Goal: Information Seeking & Learning: Learn about a topic

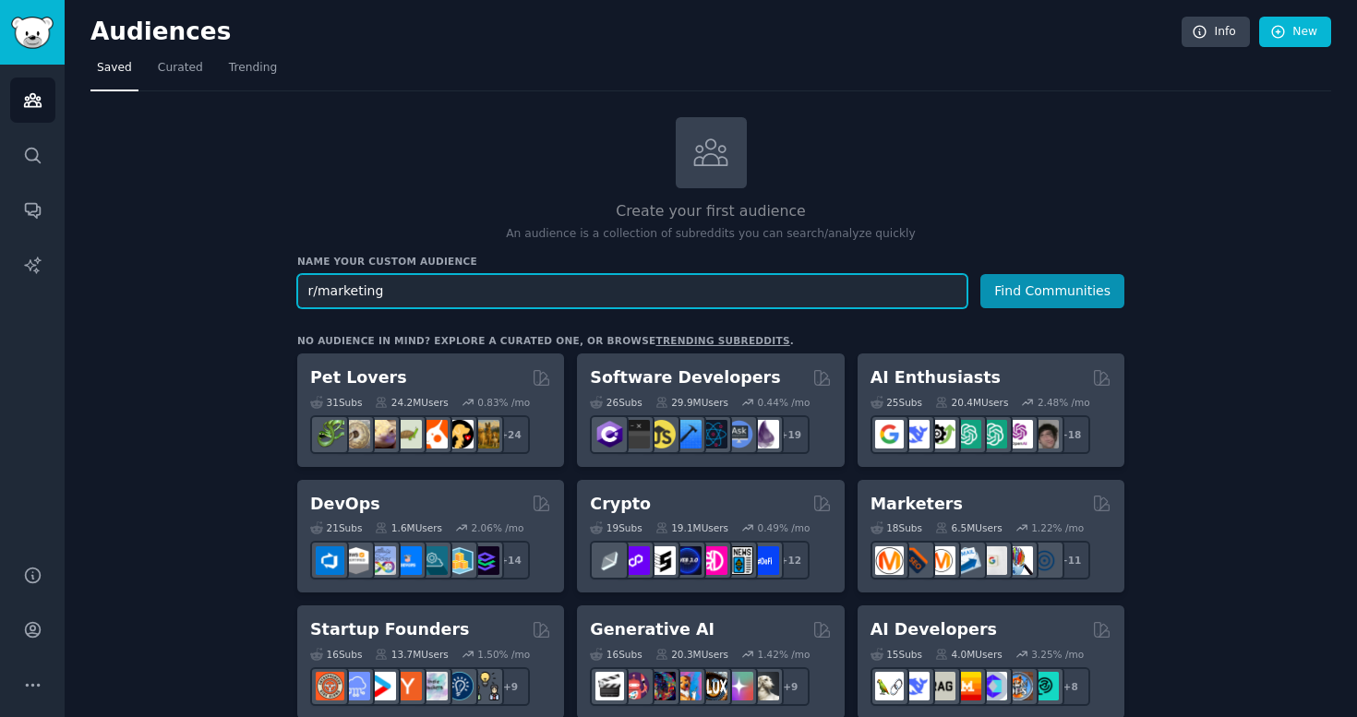
type input "r/marketing"
click at [980, 274] on button "Find Communities" at bounding box center [1052, 291] width 144 height 34
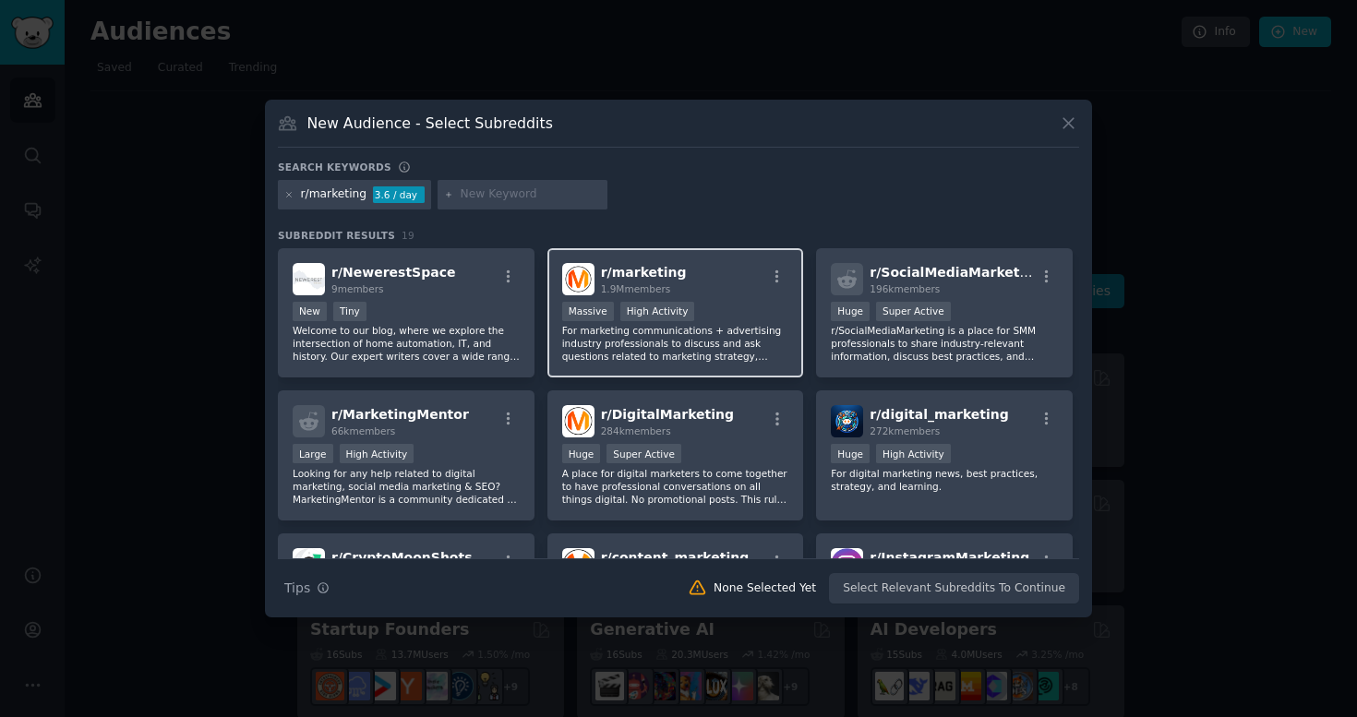
click at [747, 274] on div "r/ marketing 1.9M members" at bounding box center [675, 279] width 227 height 32
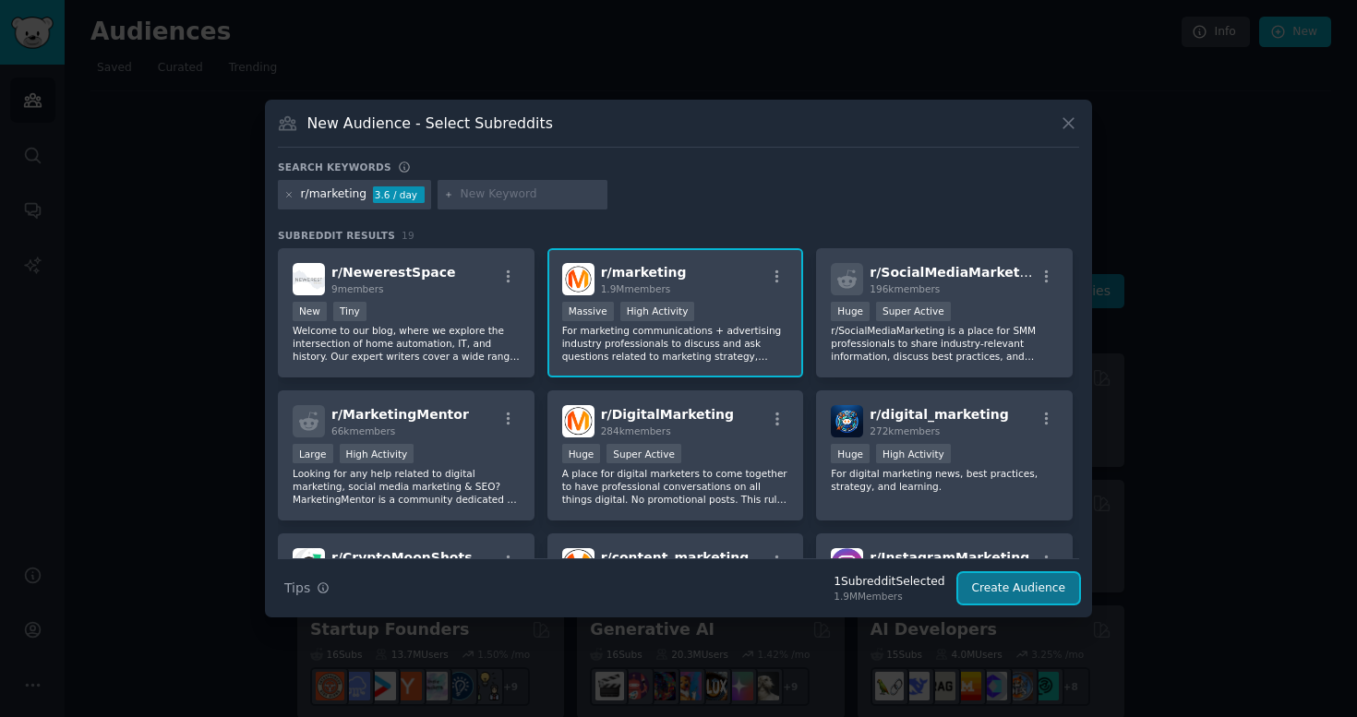
click at [1041, 592] on button "Create Audience" at bounding box center [1019, 588] width 122 height 31
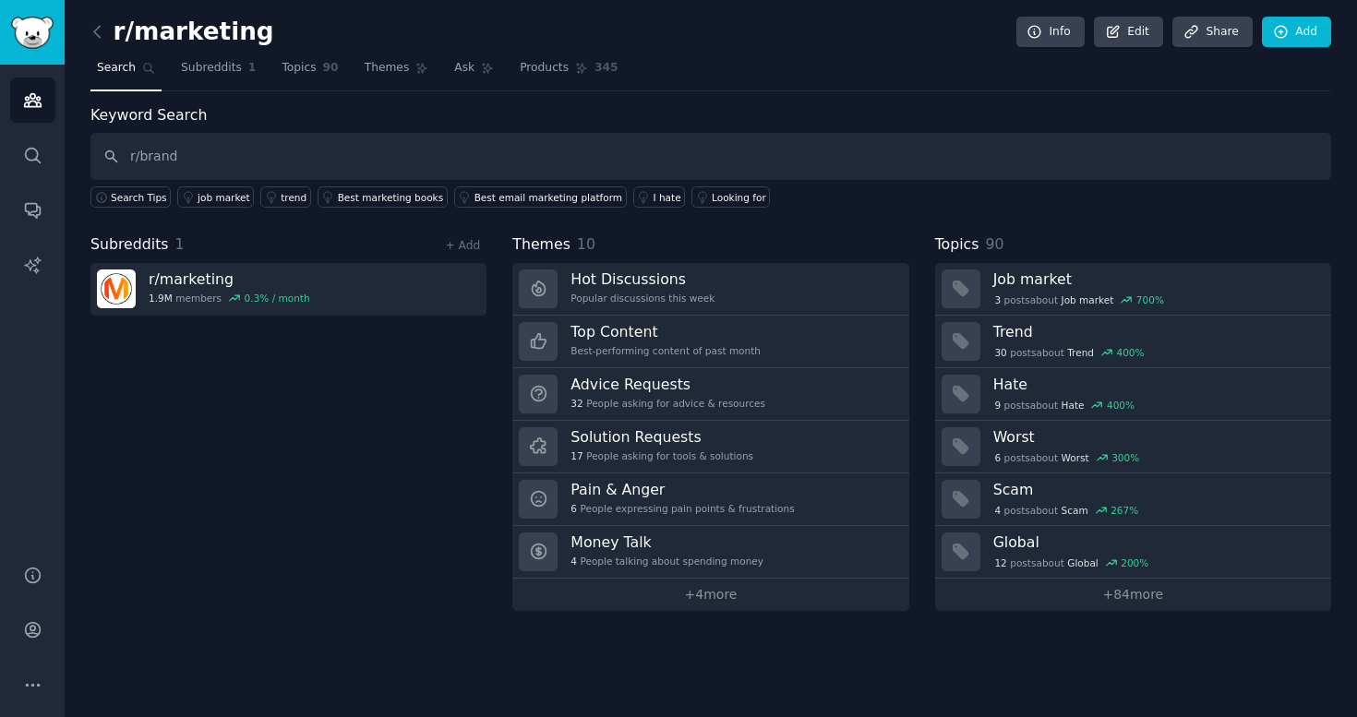
type input "r/brand"
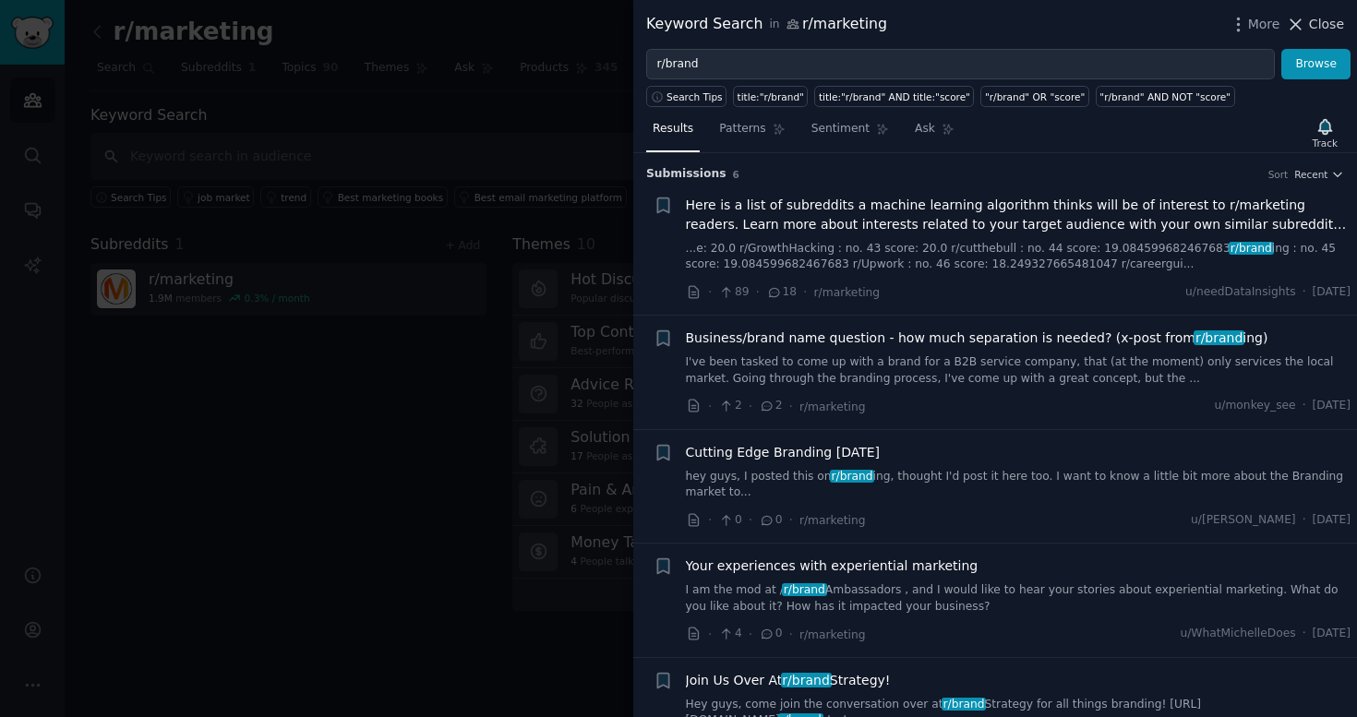
click at [1317, 16] on span "Close" at bounding box center [1326, 24] width 35 height 19
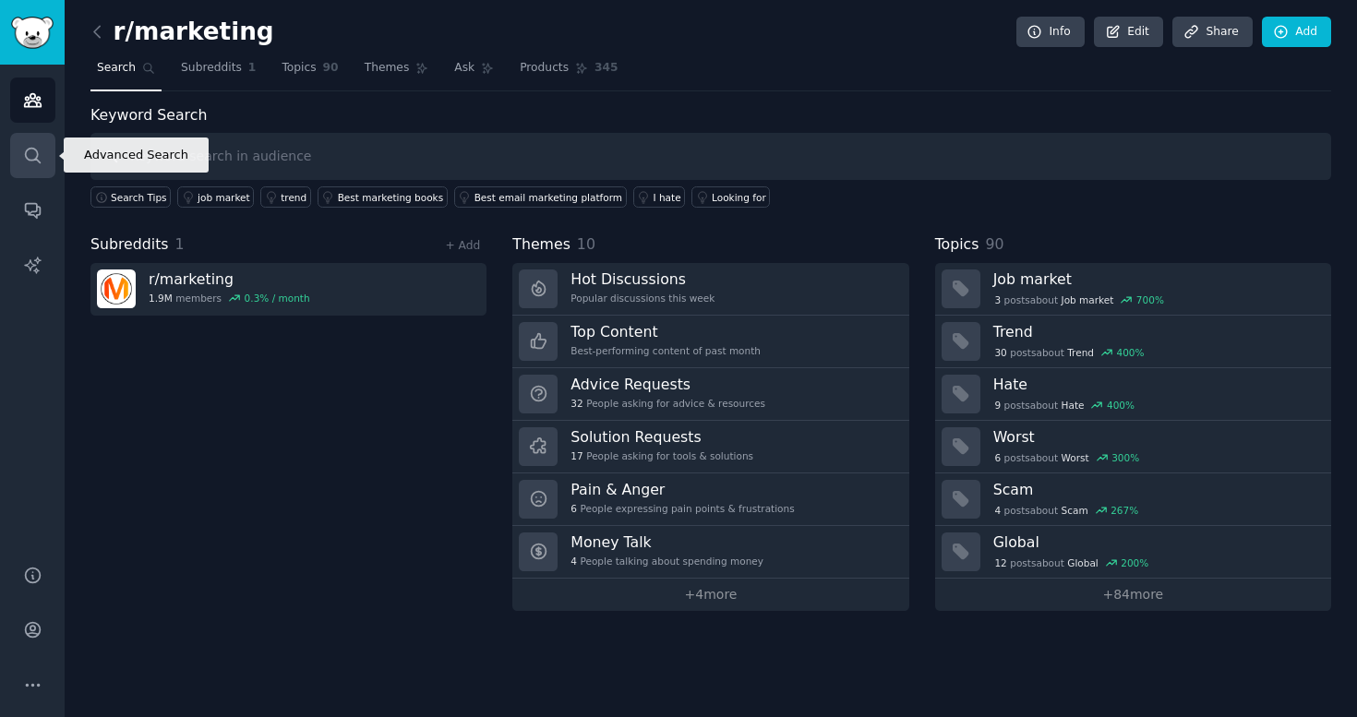
click at [36, 146] on icon "Sidebar" at bounding box center [32, 155] width 19 height 19
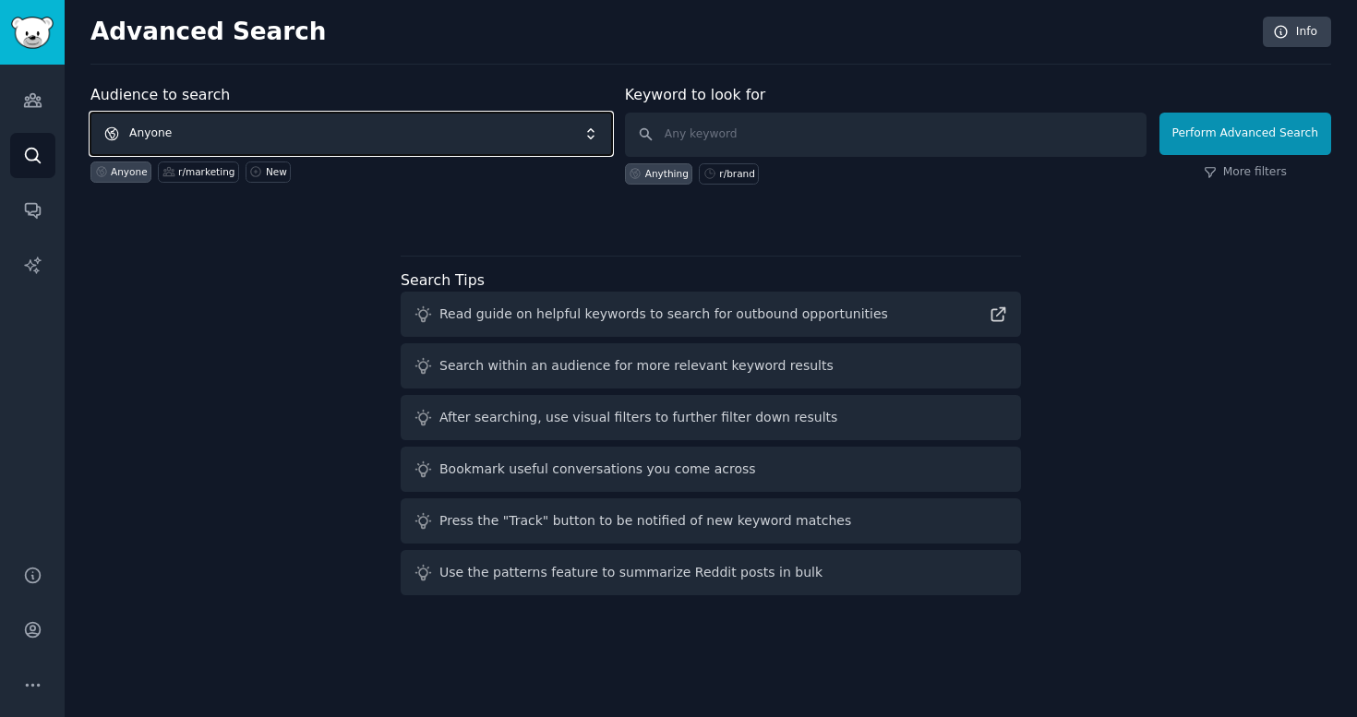
click at [226, 128] on span "Anyone" at bounding box center [351, 134] width 522 height 42
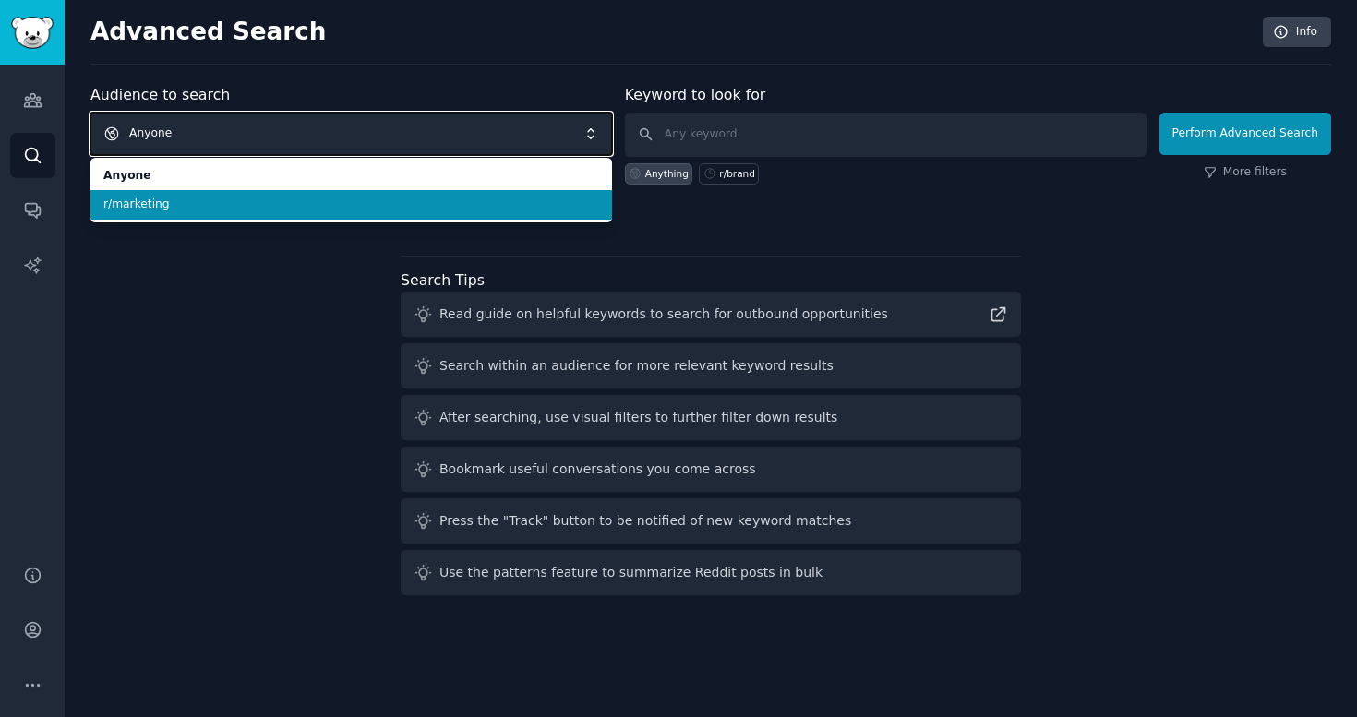
click at [226, 128] on span "Anyone" at bounding box center [351, 134] width 522 height 42
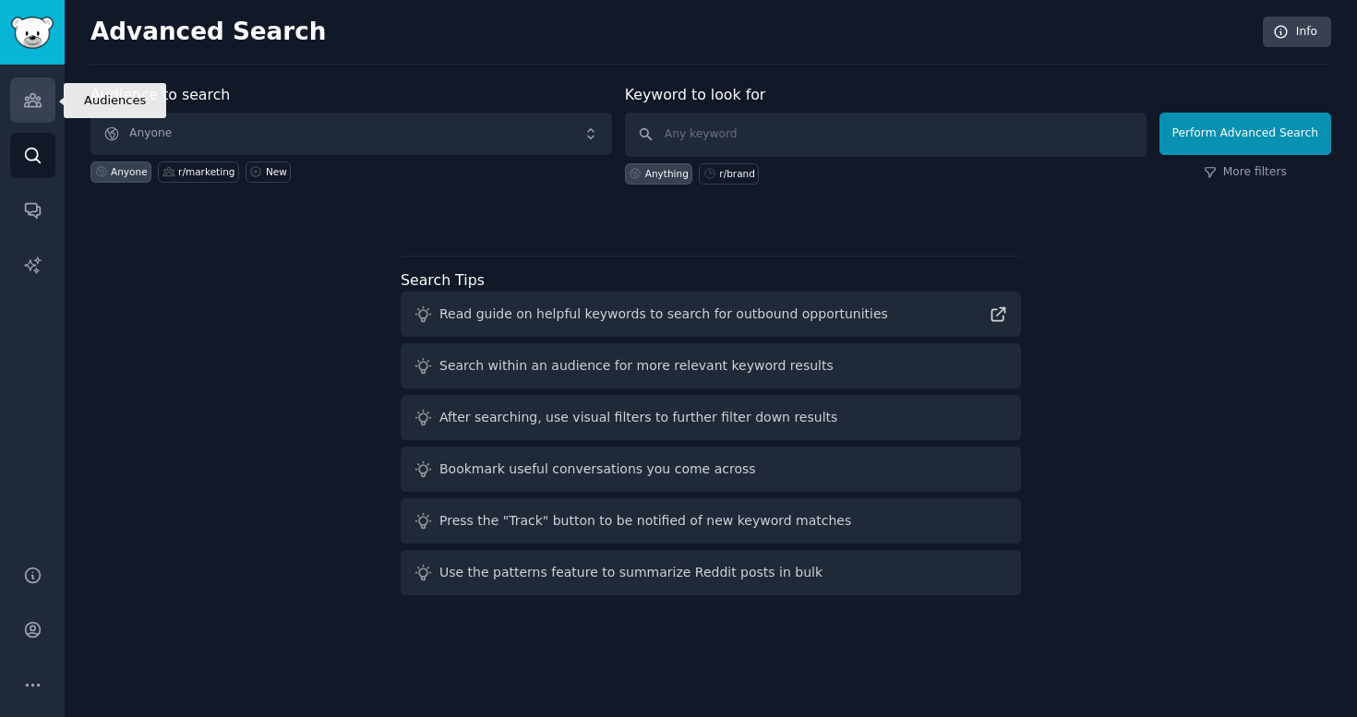
click at [46, 102] on link "Audiences" at bounding box center [32, 100] width 45 height 45
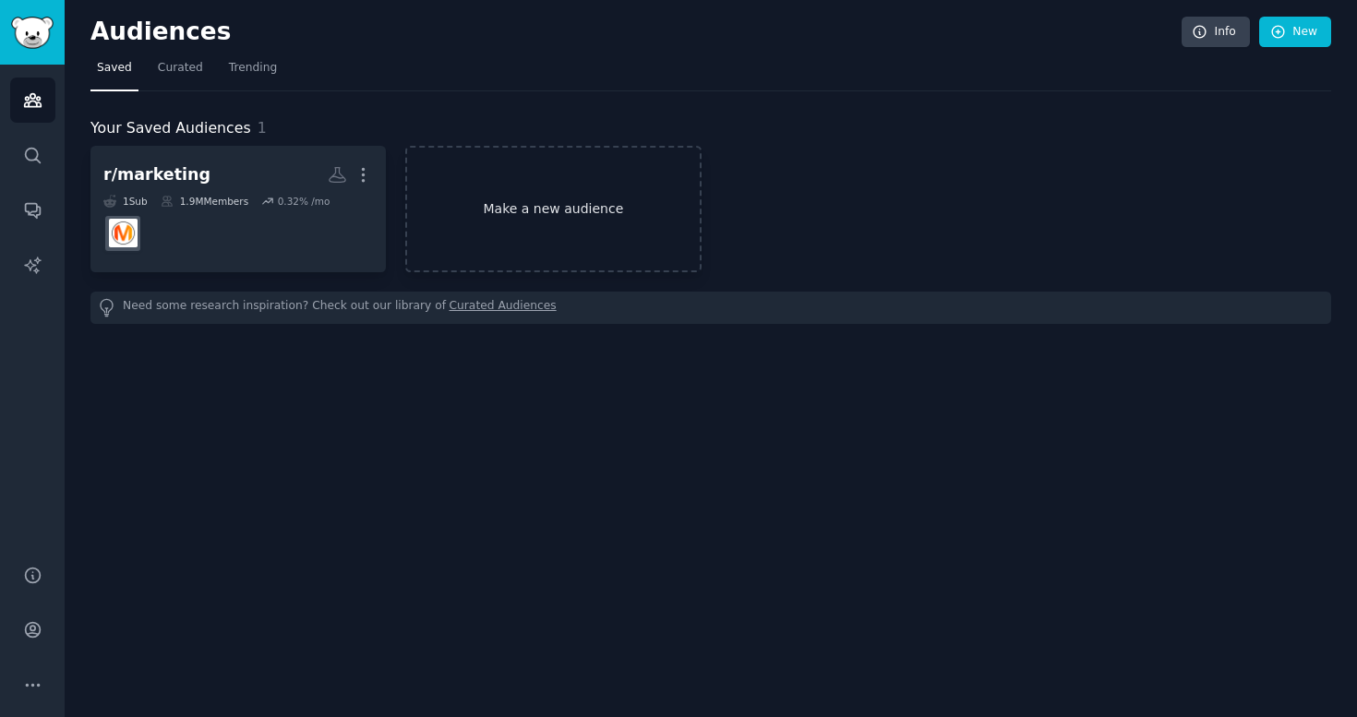
click at [596, 234] on link "Make a new audience" at bounding box center [552, 209] width 295 height 126
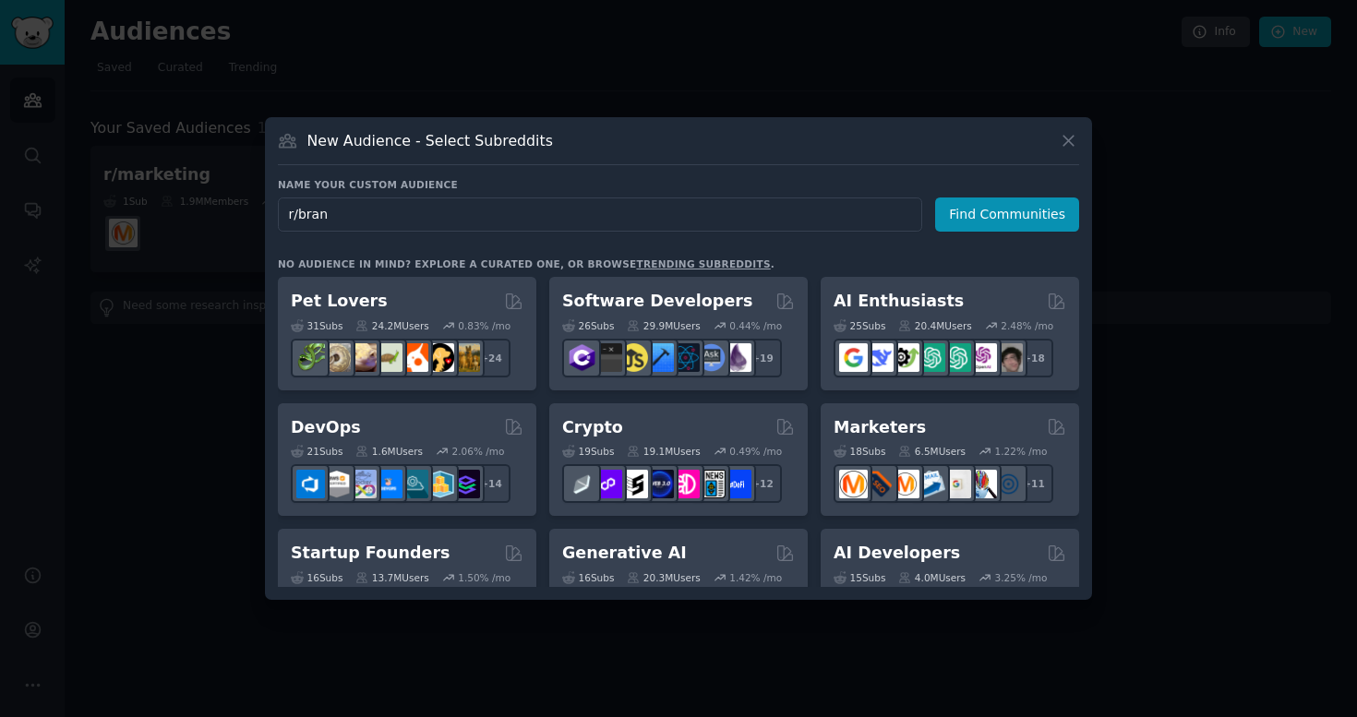
type input "r/brand"
click at [1037, 209] on button "Find Communities" at bounding box center [1007, 215] width 144 height 34
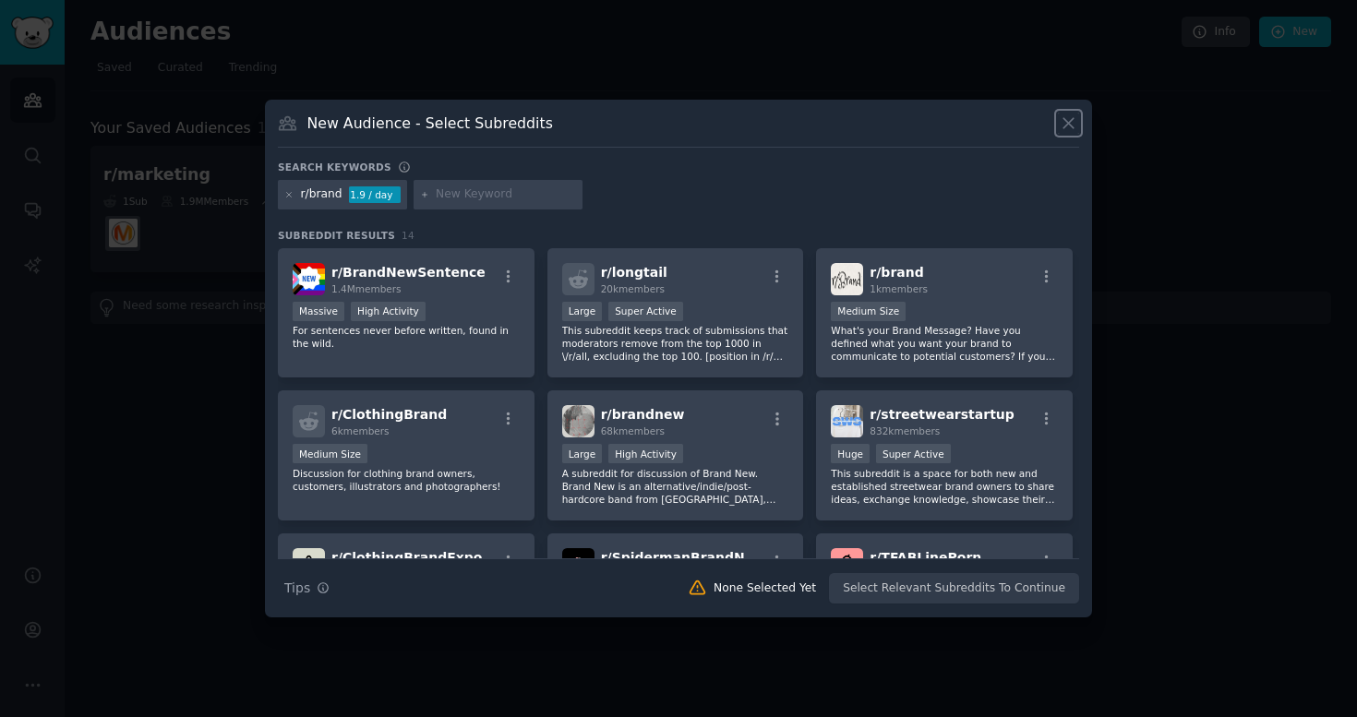
click at [1074, 119] on icon at bounding box center [1069, 124] width 10 height 10
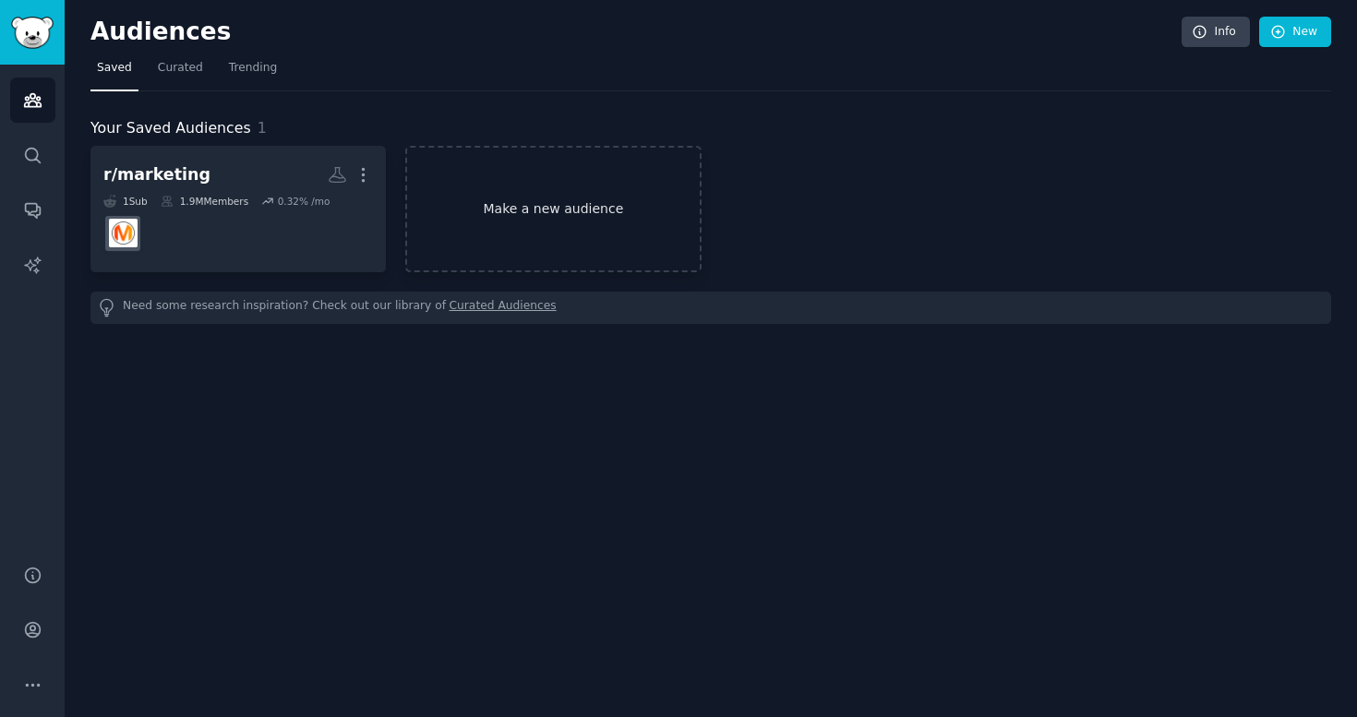
click at [582, 190] on link "Make a new audience" at bounding box center [552, 209] width 295 height 126
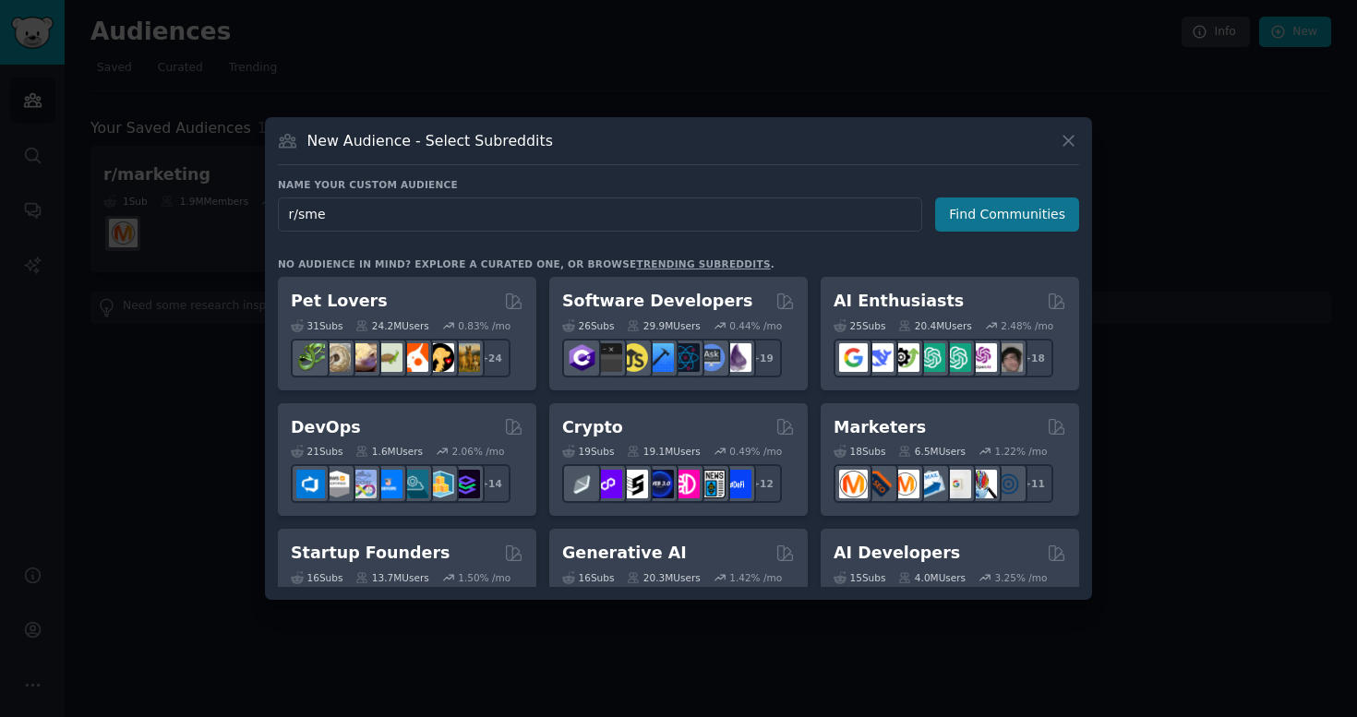
type input "r/sme"
click at [1015, 211] on button "Find Communities" at bounding box center [1007, 215] width 144 height 34
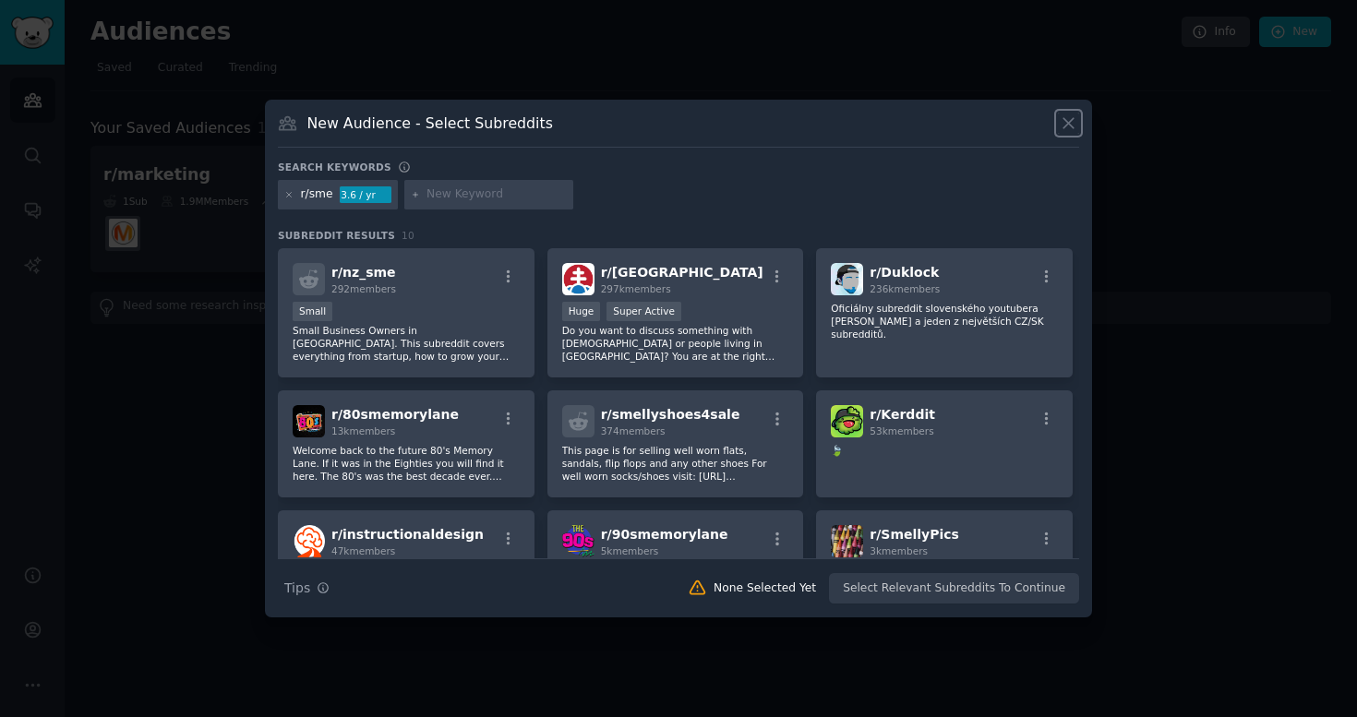
click at [1076, 125] on icon at bounding box center [1068, 123] width 19 height 19
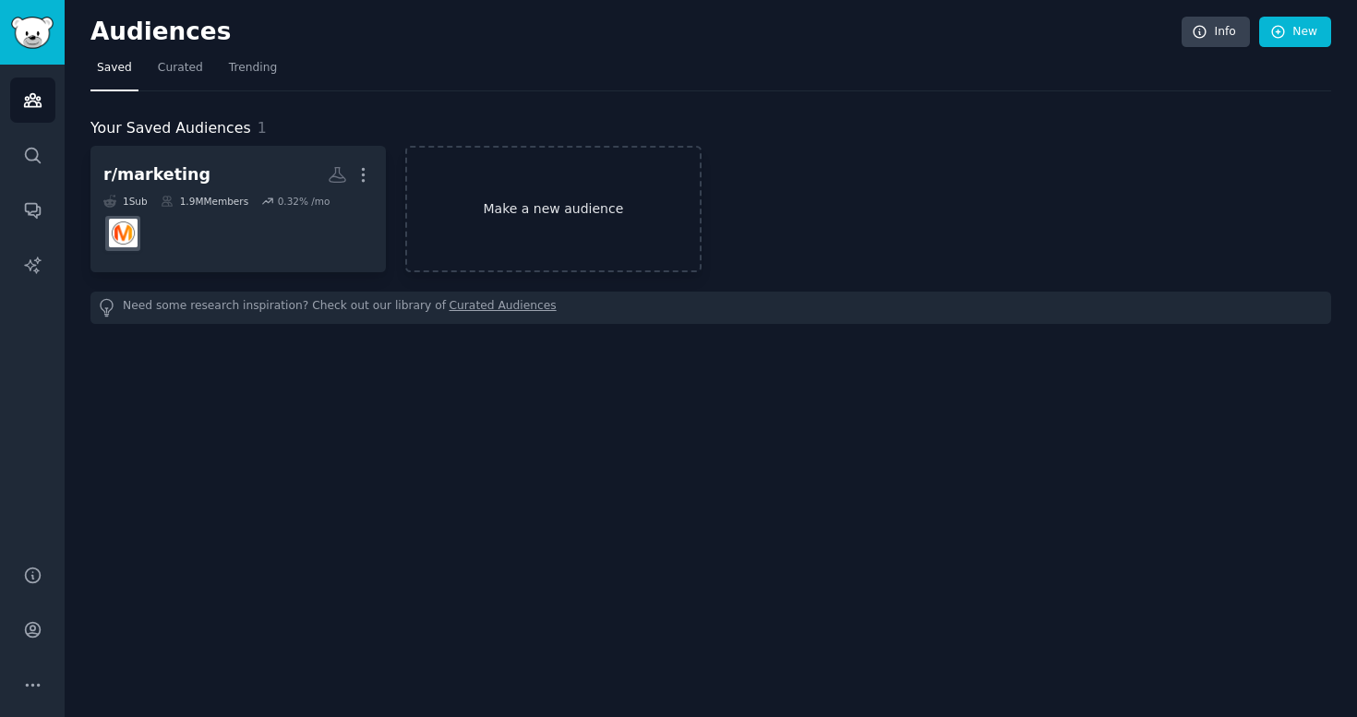
click at [569, 213] on link "Make a new audience" at bounding box center [552, 209] width 295 height 126
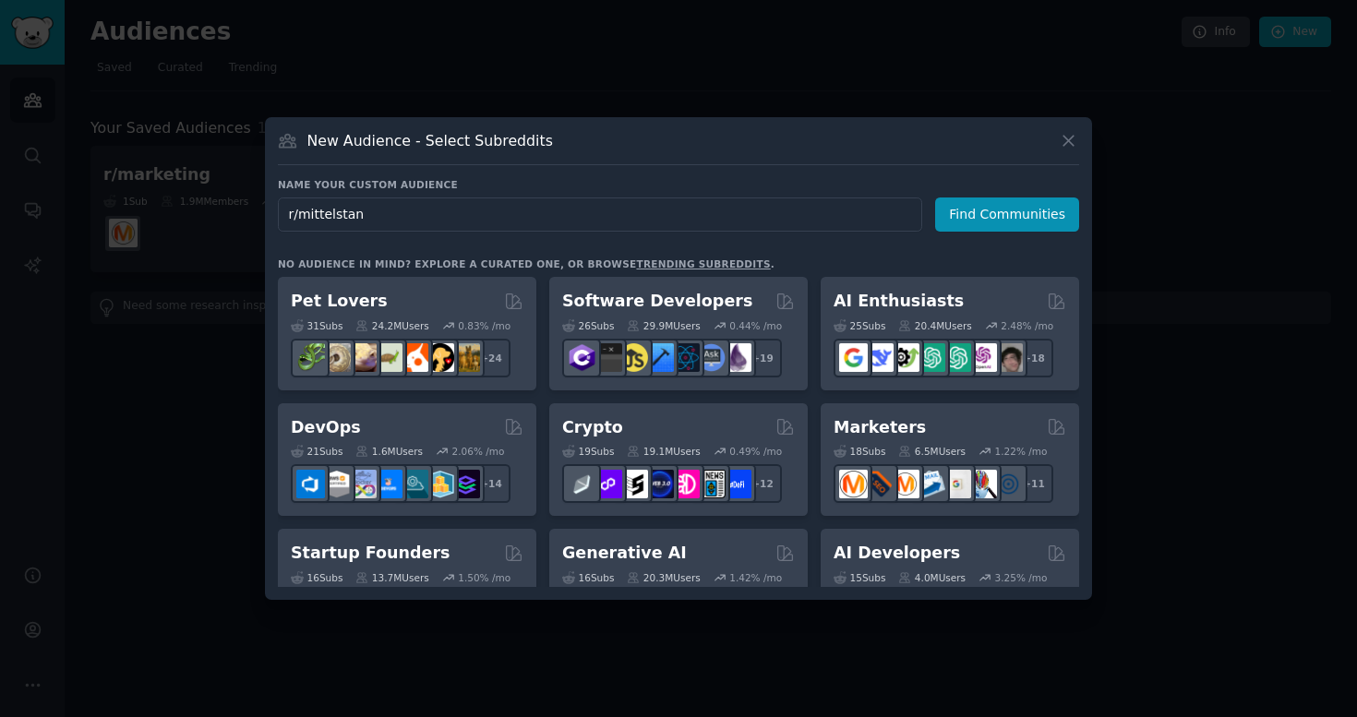
type input "r/mittelstand"
click at [1051, 213] on button "Find Communities" at bounding box center [1007, 215] width 144 height 34
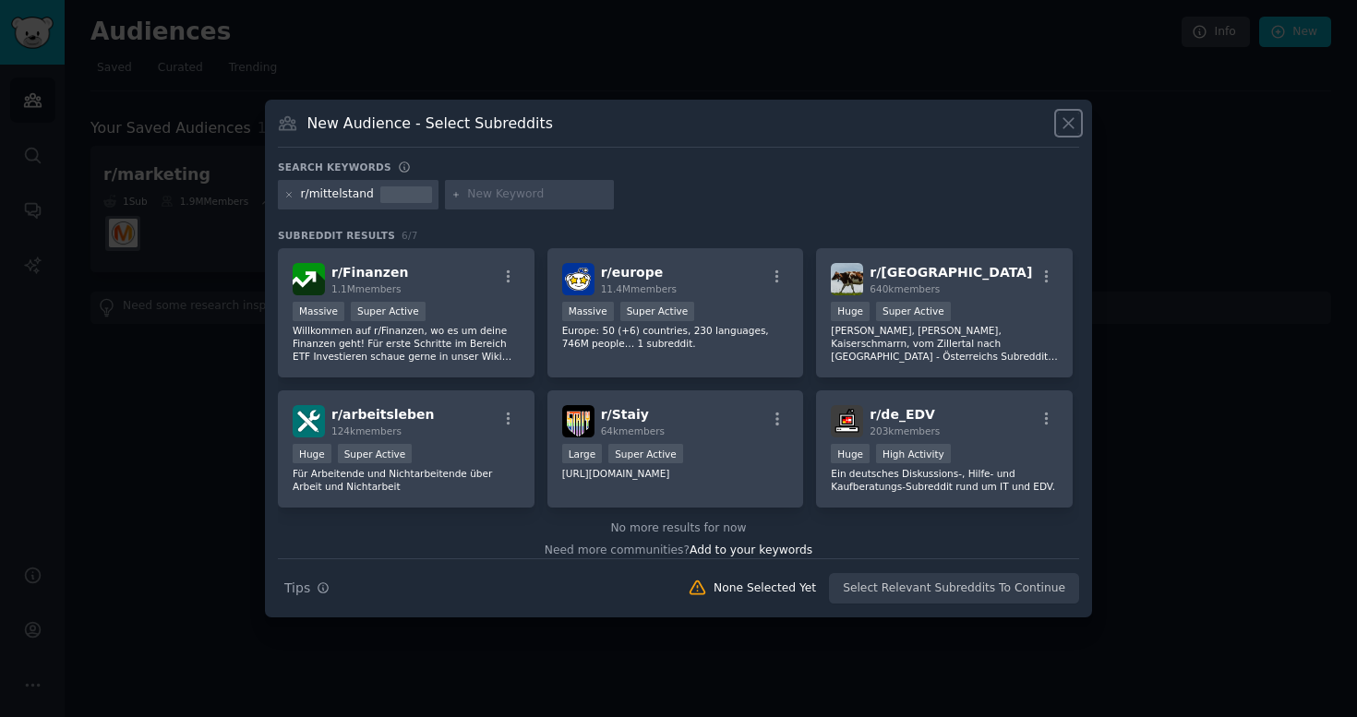
click at [1072, 122] on icon at bounding box center [1068, 123] width 19 height 19
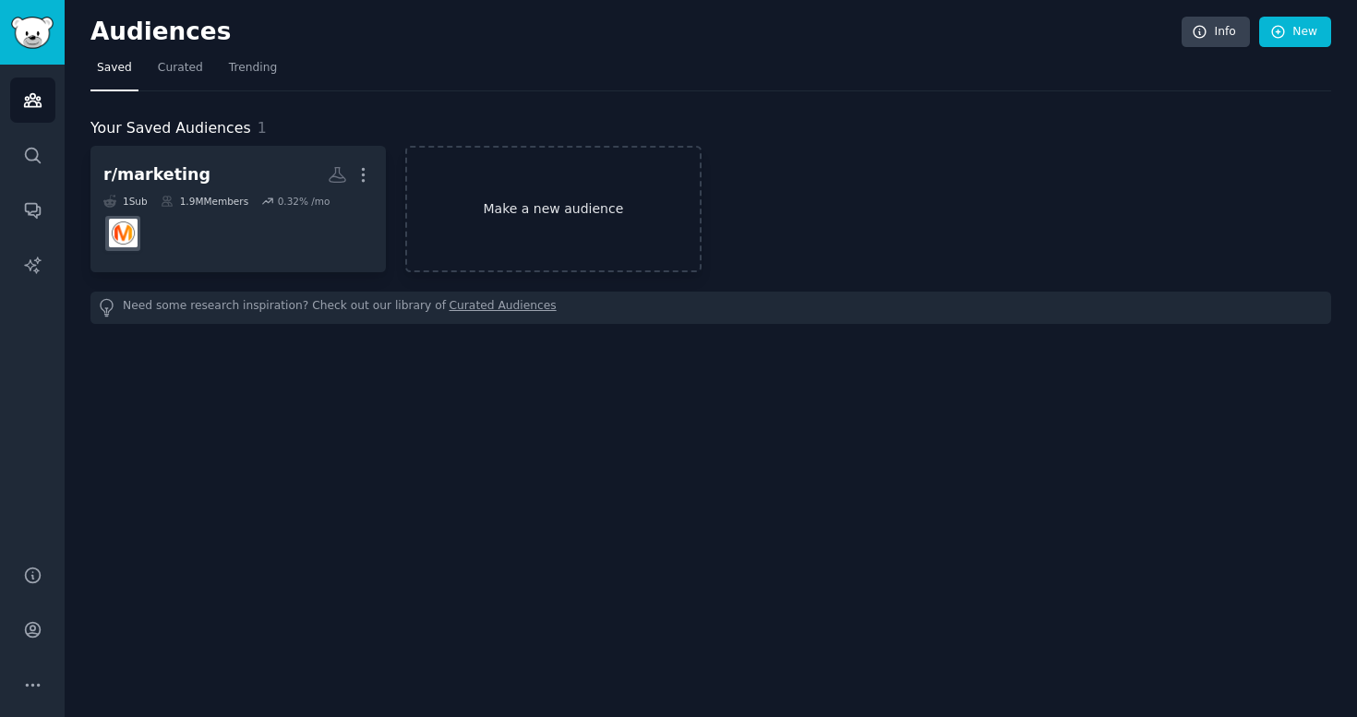
click at [539, 214] on link "Make a new audience" at bounding box center [552, 209] width 295 height 126
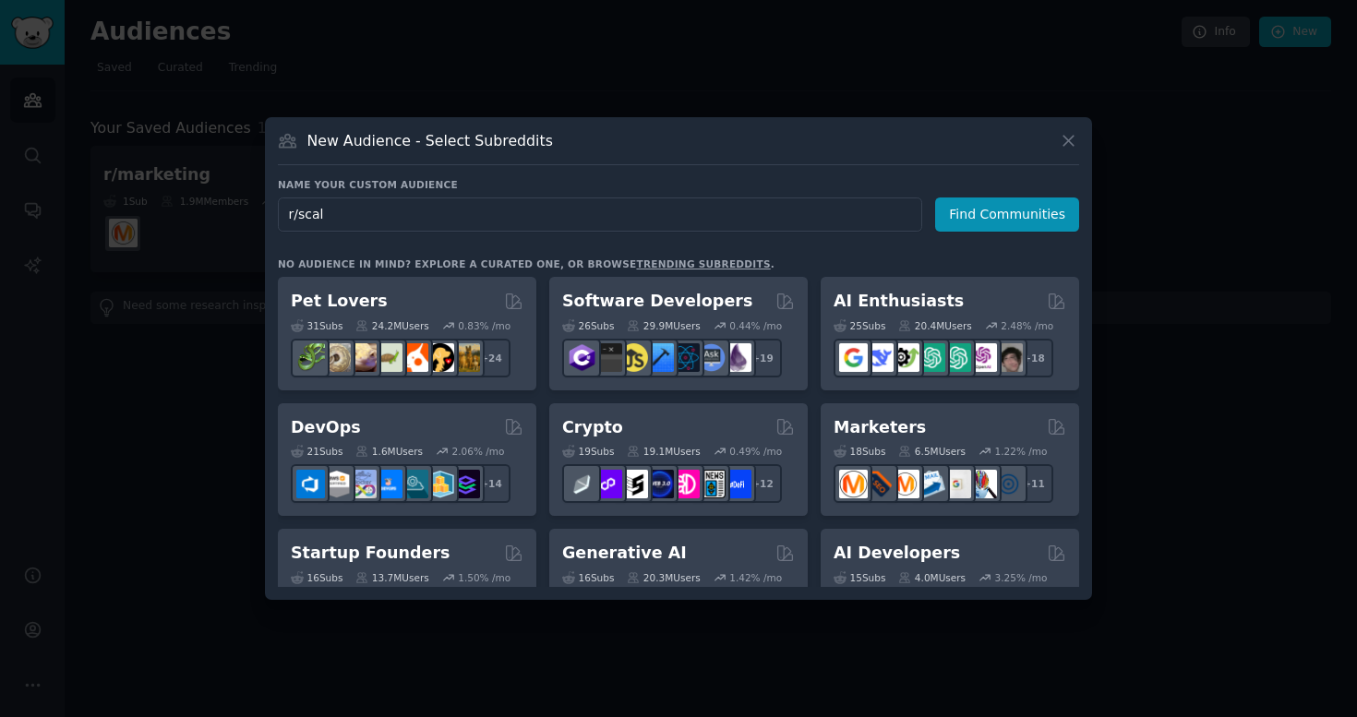
type input "r/scale"
click button "Find Communities" at bounding box center [1007, 215] width 144 height 34
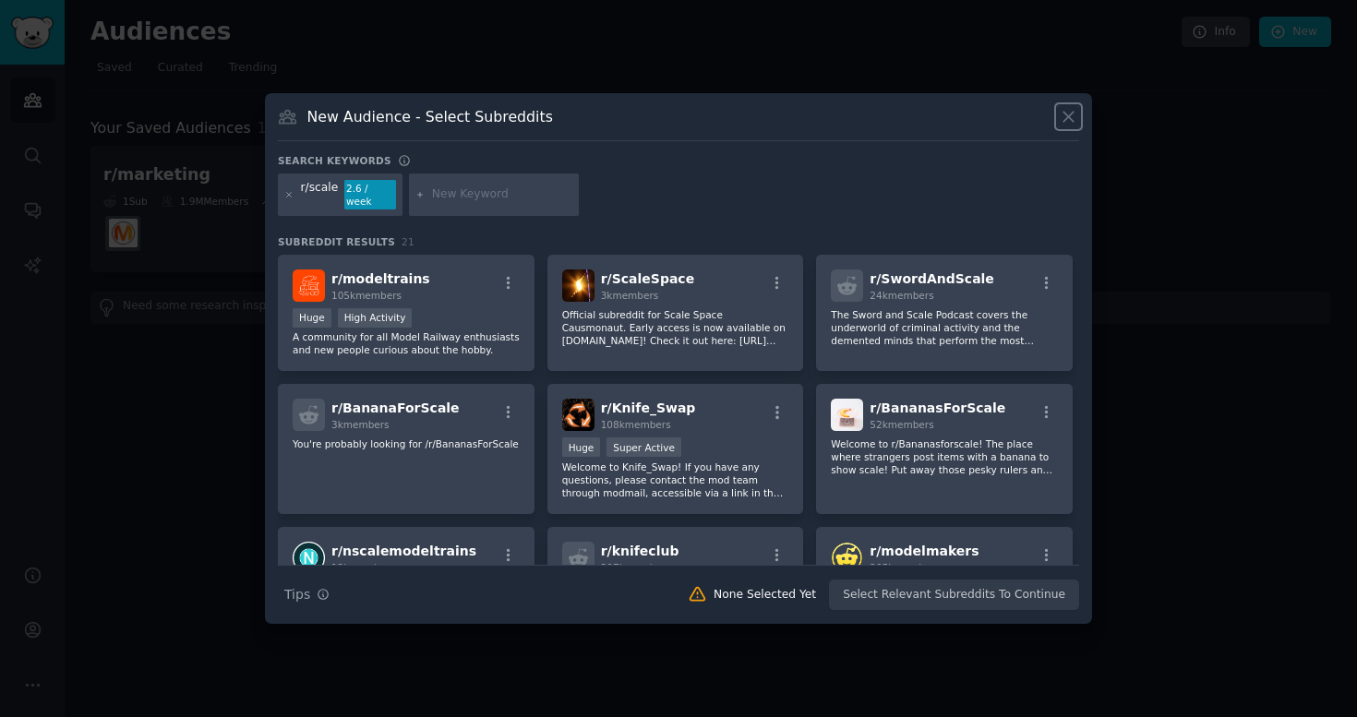
click at [1074, 126] on icon at bounding box center [1068, 116] width 19 height 19
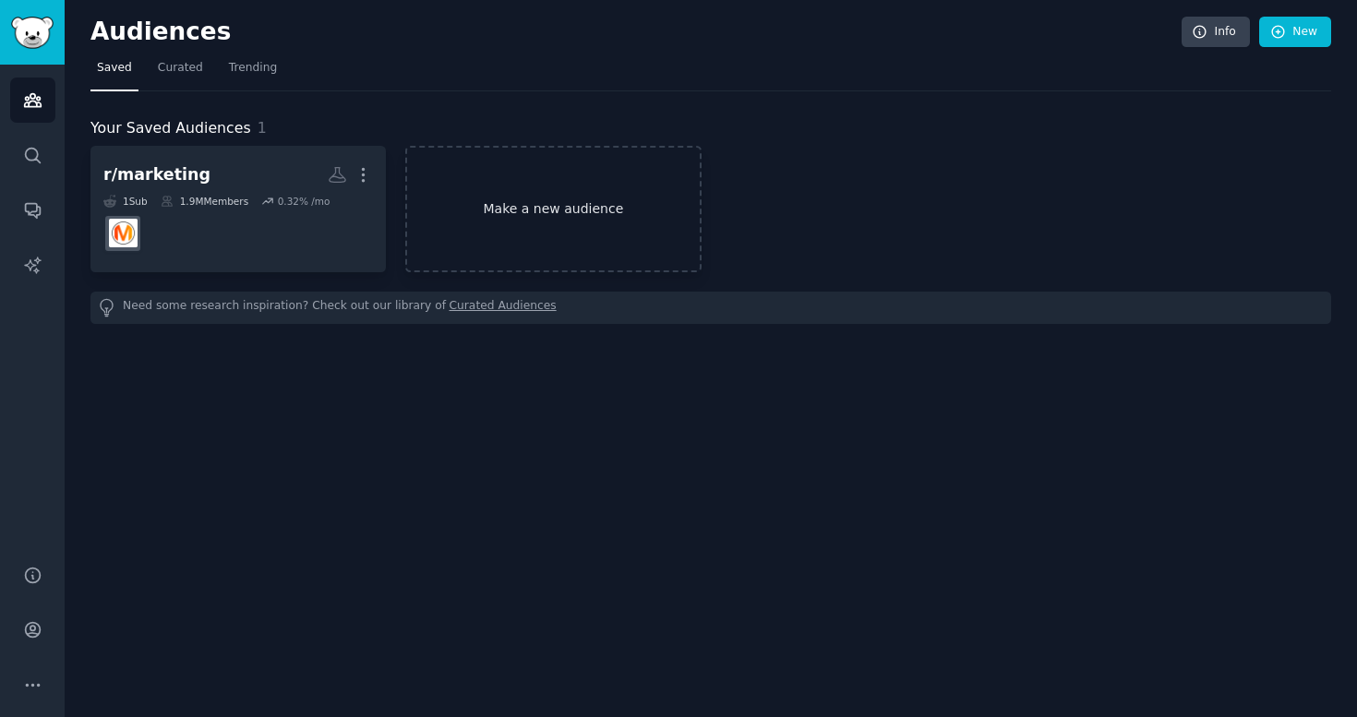
click at [583, 211] on link "Make a new audience" at bounding box center [552, 209] width 295 height 126
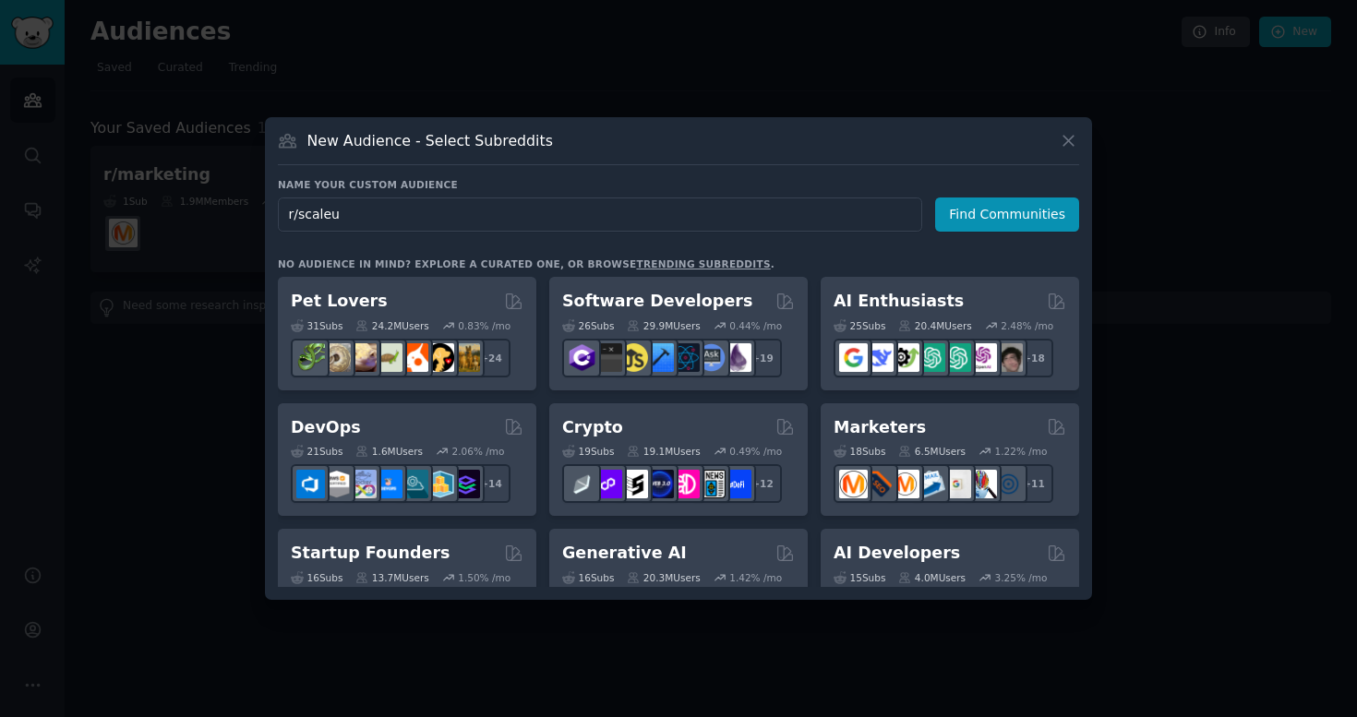
type input "r/scaleup"
click button "Find Communities" at bounding box center [1007, 215] width 144 height 34
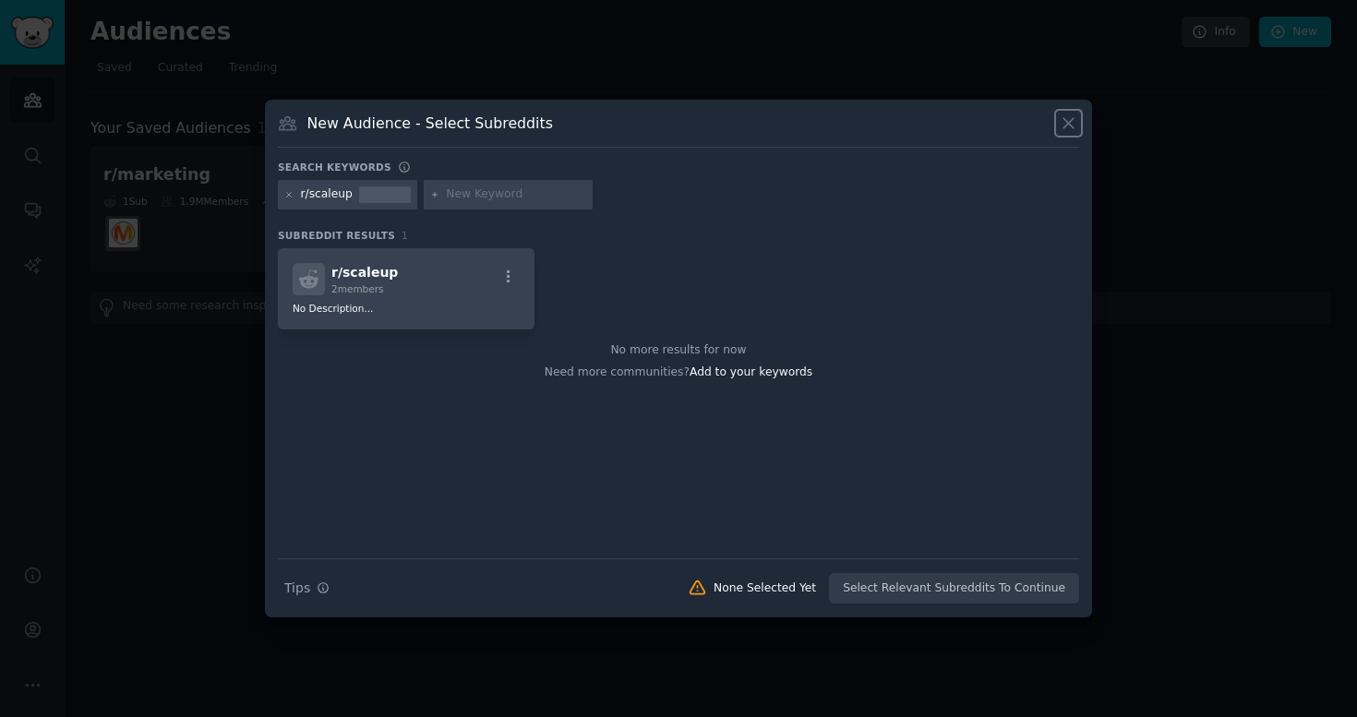
click at [1064, 127] on icon at bounding box center [1069, 124] width 10 height 10
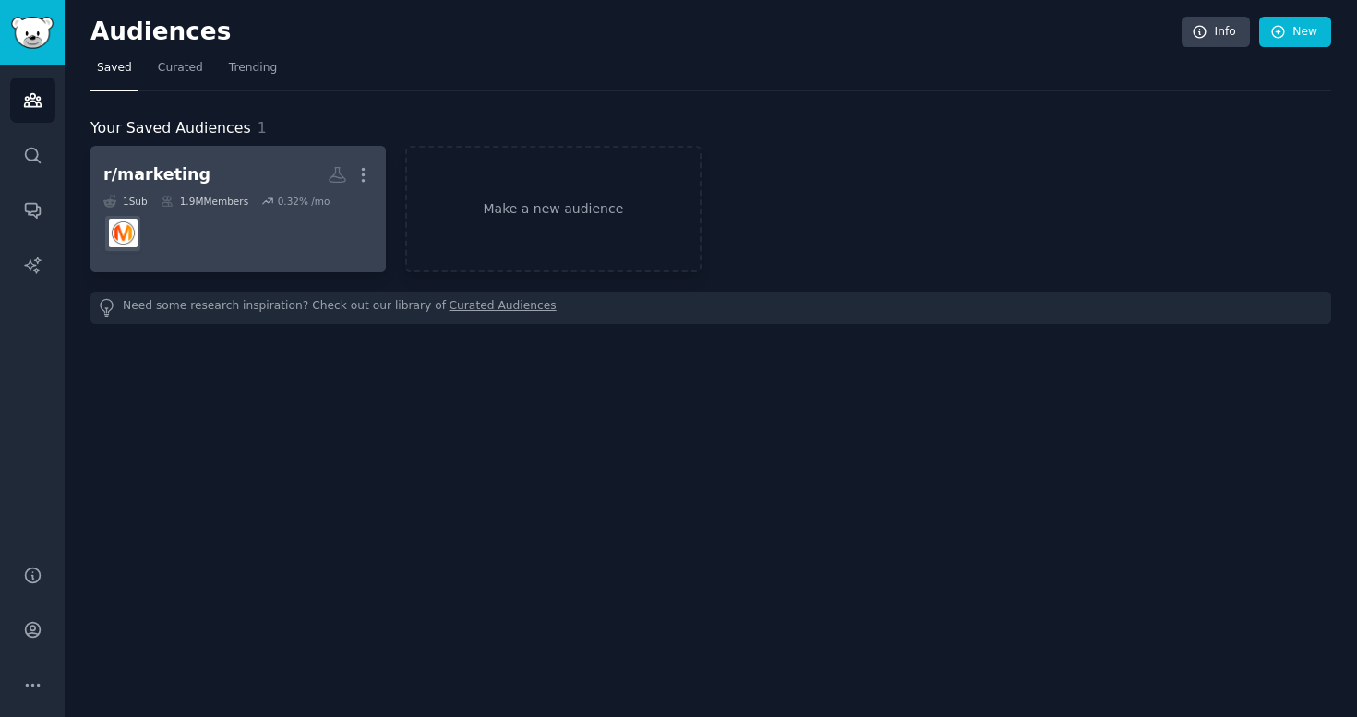
click at [313, 219] on dd at bounding box center [238, 234] width 270 height 52
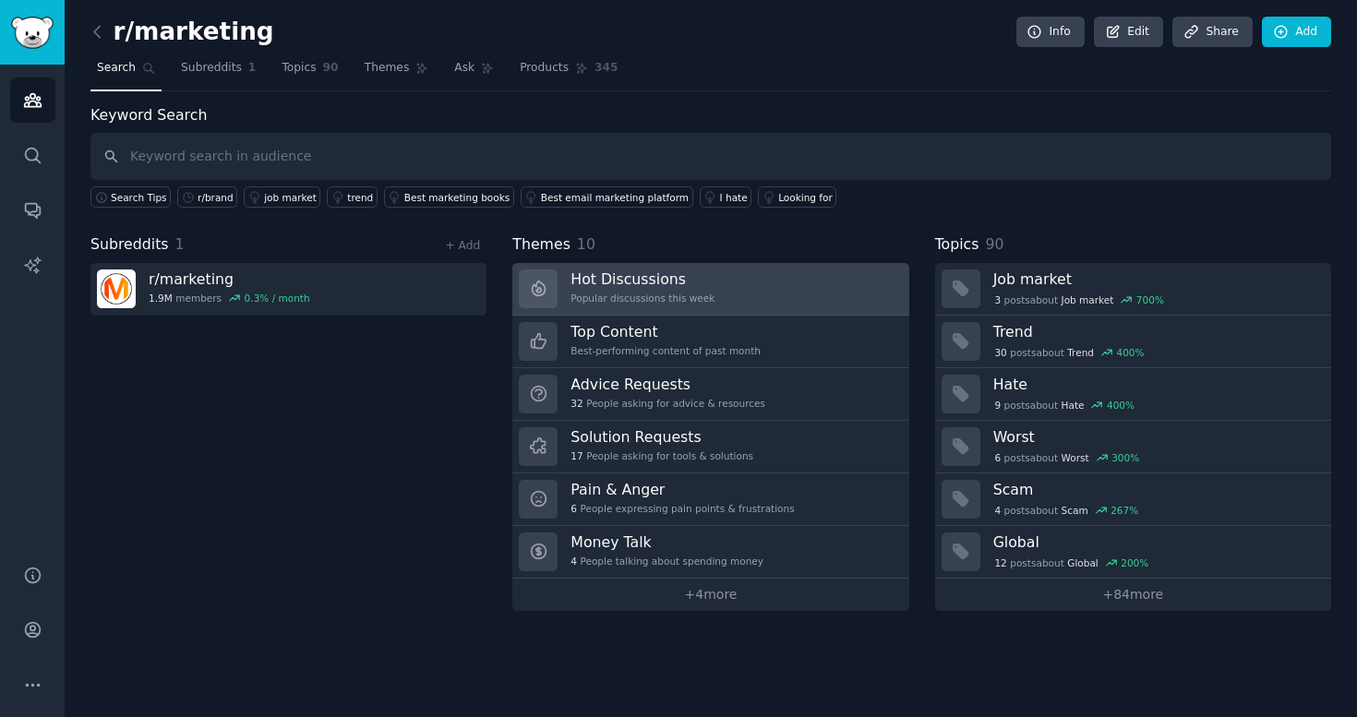
click at [595, 286] on h3 "Hot Discussions" at bounding box center [643, 279] width 144 height 19
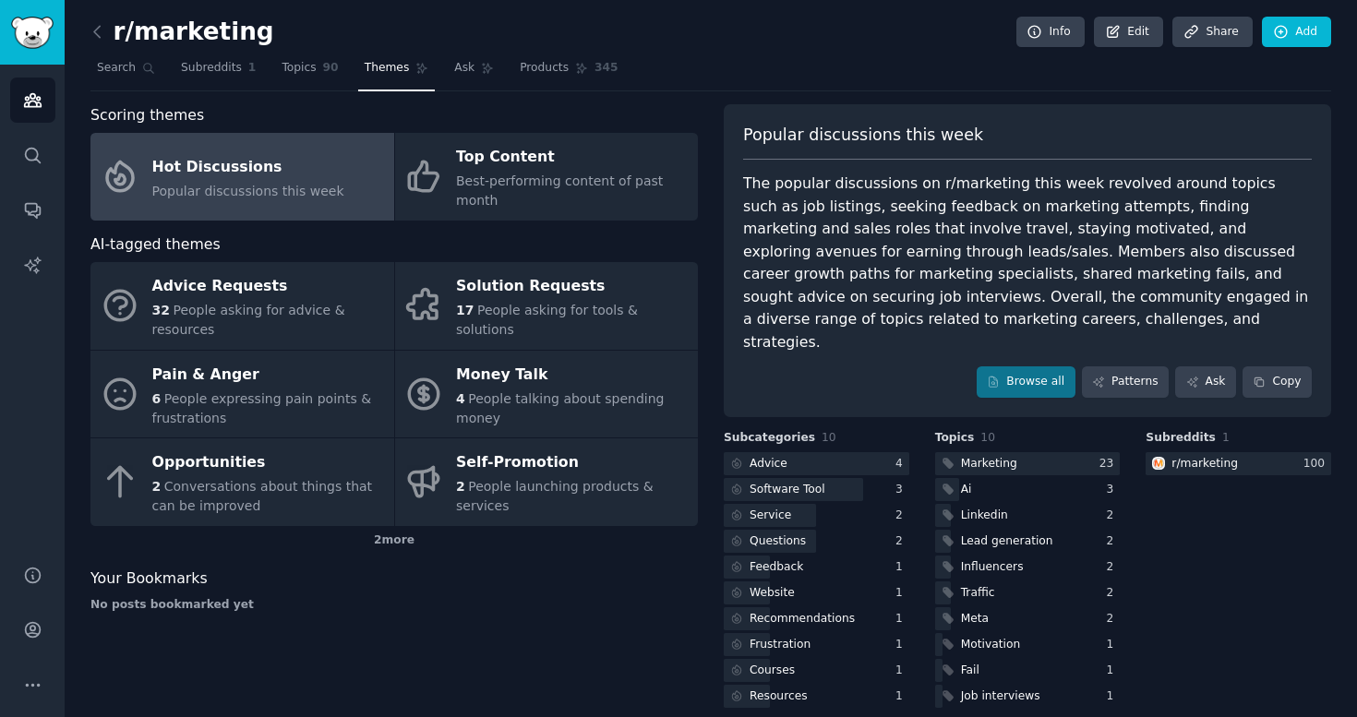
click at [1057, 78] on nav "Search Subreddits 1 Topics 90 Themes Ask Products 345" at bounding box center [710, 73] width 1241 height 38
